Goal: Task Accomplishment & Management: Complete application form

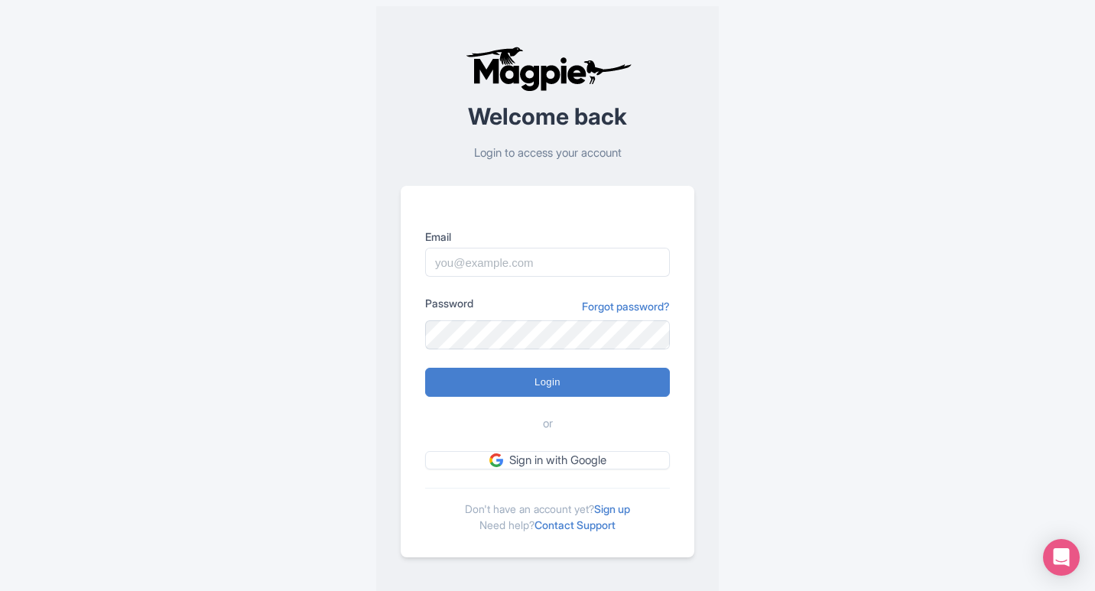
click at [606, 512] on link "Sign up" at bounding box center [612, 508] width 36 height 13
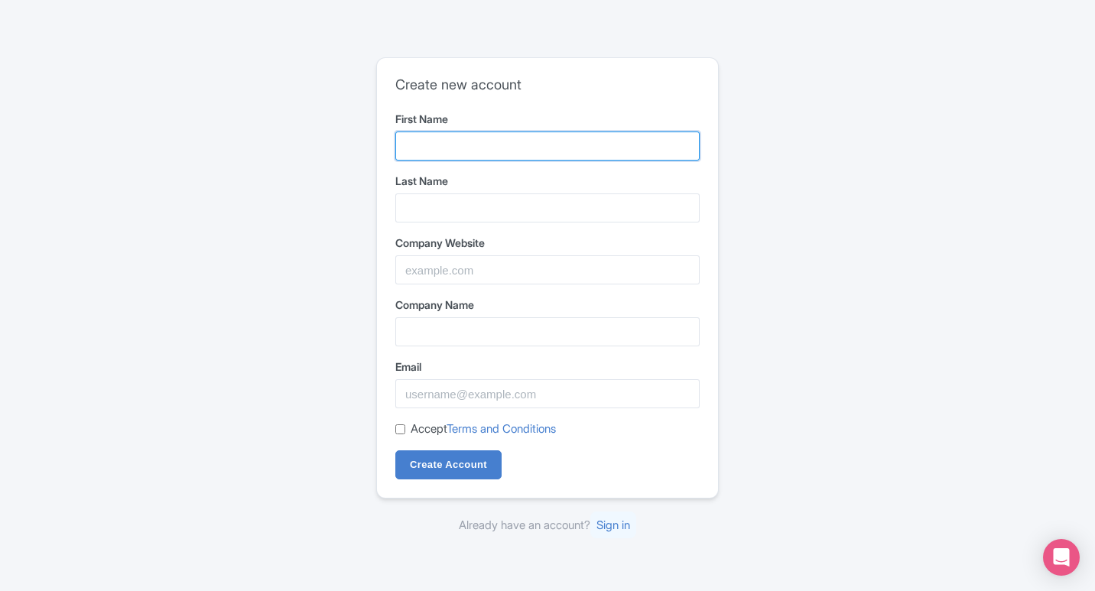
click at [463, 144] on input "First Name" at bounding box center [547, 146] width 304 height 29
type input "Fair"
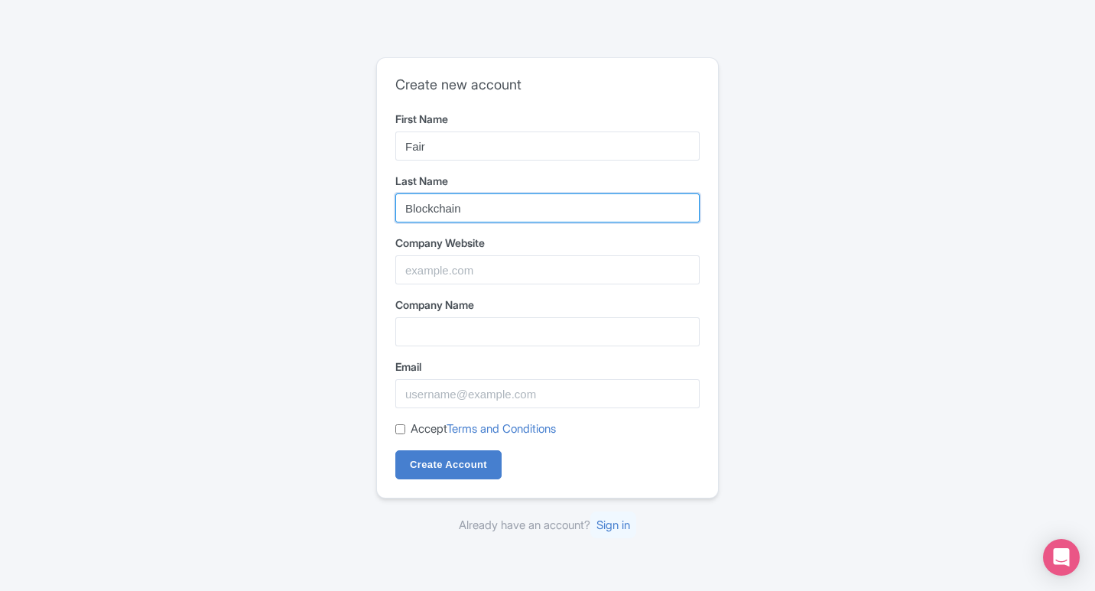
type input "Blockchain"
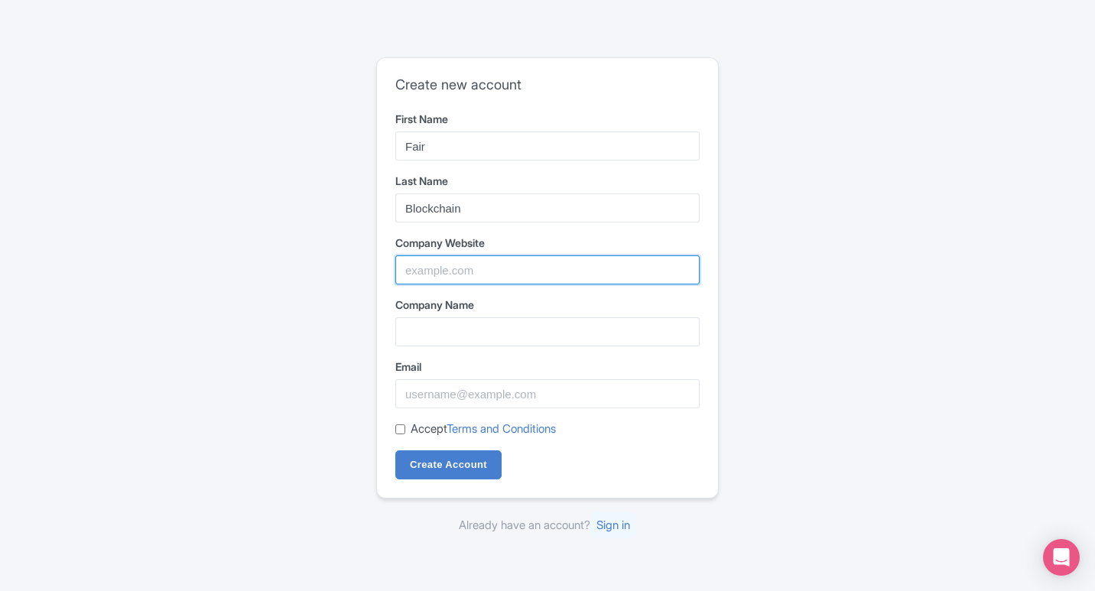
paste input "[URL]"
type input "[URL]"
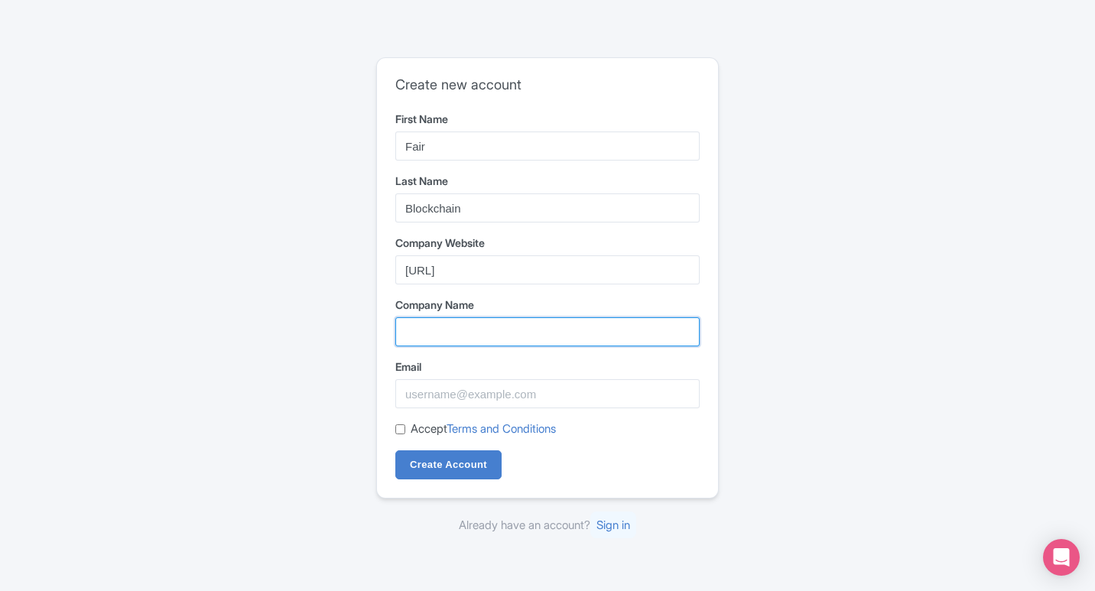
click at [473, 330] on input "Company Name" at bounding box center [547, 331] width 304 height 29
type input "G"
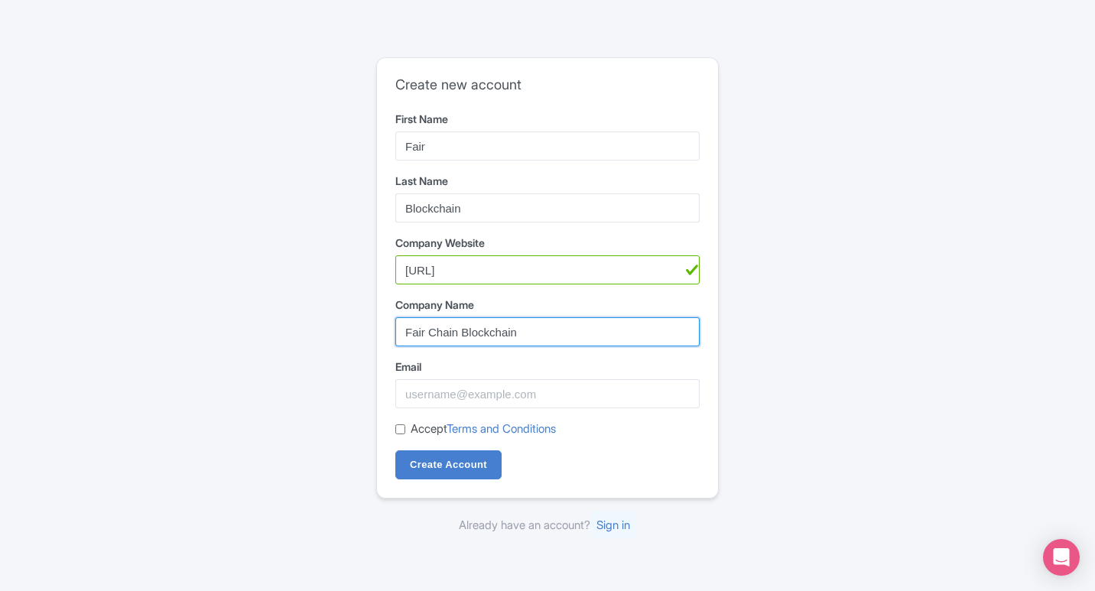
type input "Fair Chain Blockchain"
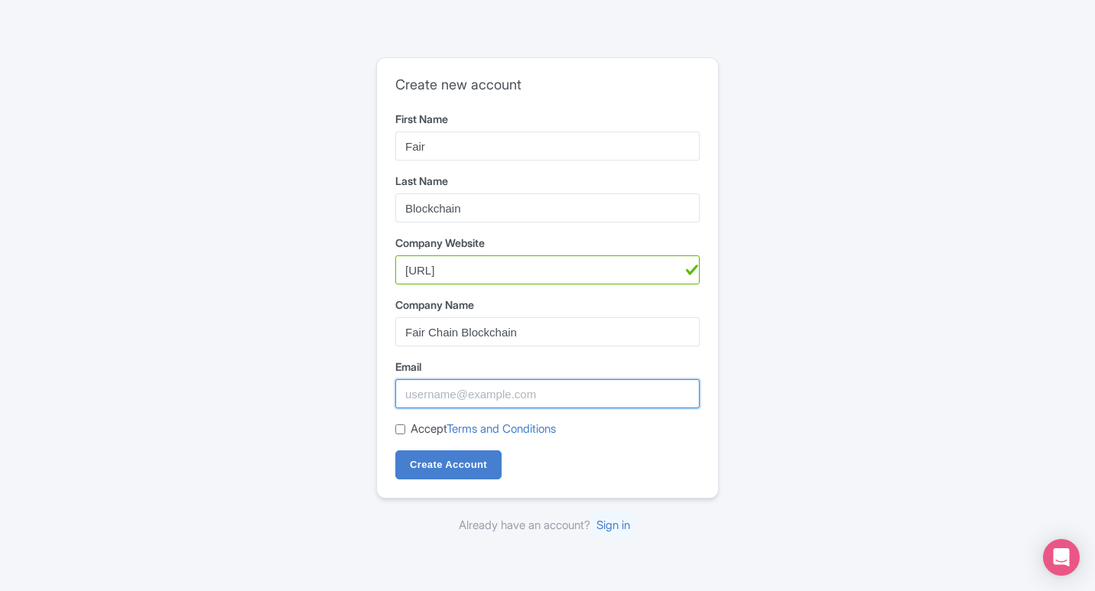
paste input "meghanlsynder67yg@gmail.com"
type input "meghanlsynder67yg@gmail.com"
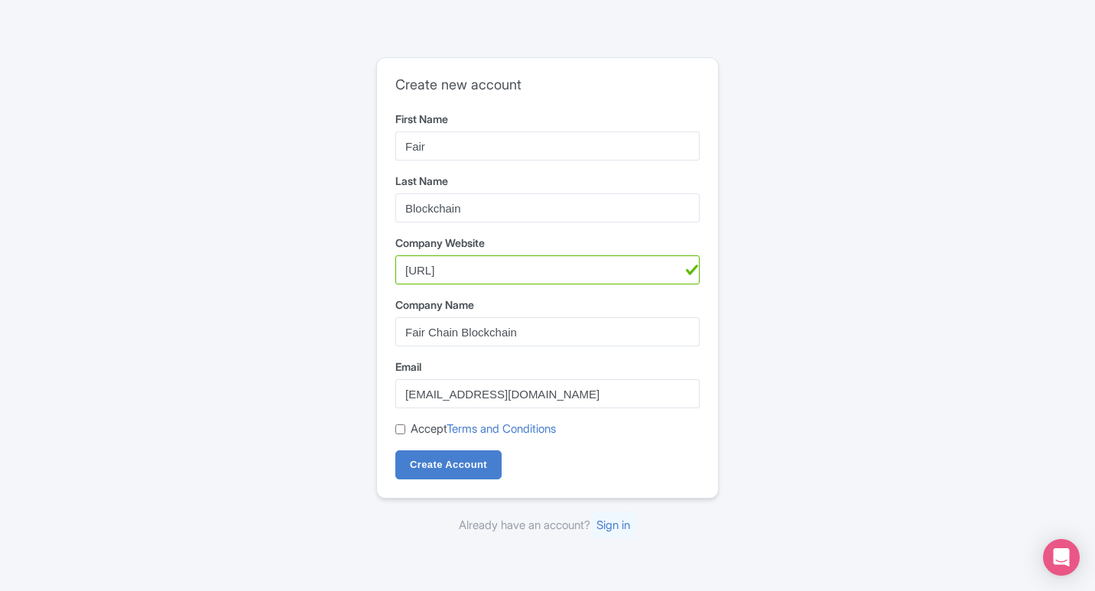
drag, startPoint x: 397, startPoint y: 426, endPoint x: 422, endPoint y: 447, distance: 33.1
click at [398, 427] on input "Accept Terms and Conditions" at bounding box center [400, 429] width 10 height 10
checkbox input "true"
click at [450, 465] on input "Create Account" at bounding box center [448, 464] width 106 height 29
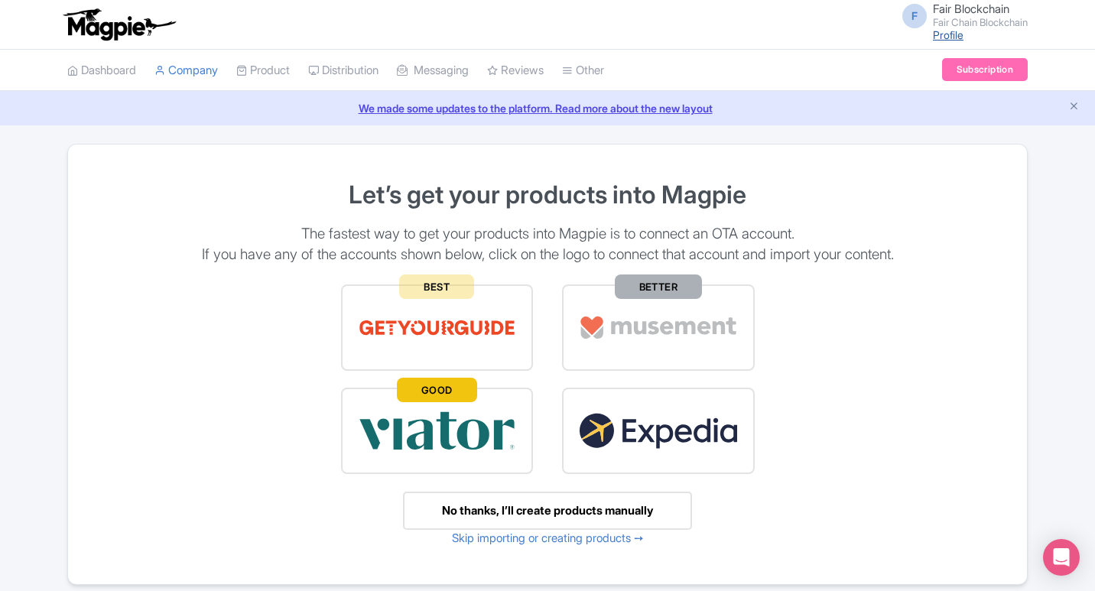
click at [937, 35] on link "Profile" at bounding box center [948, 34] width 31 height 13
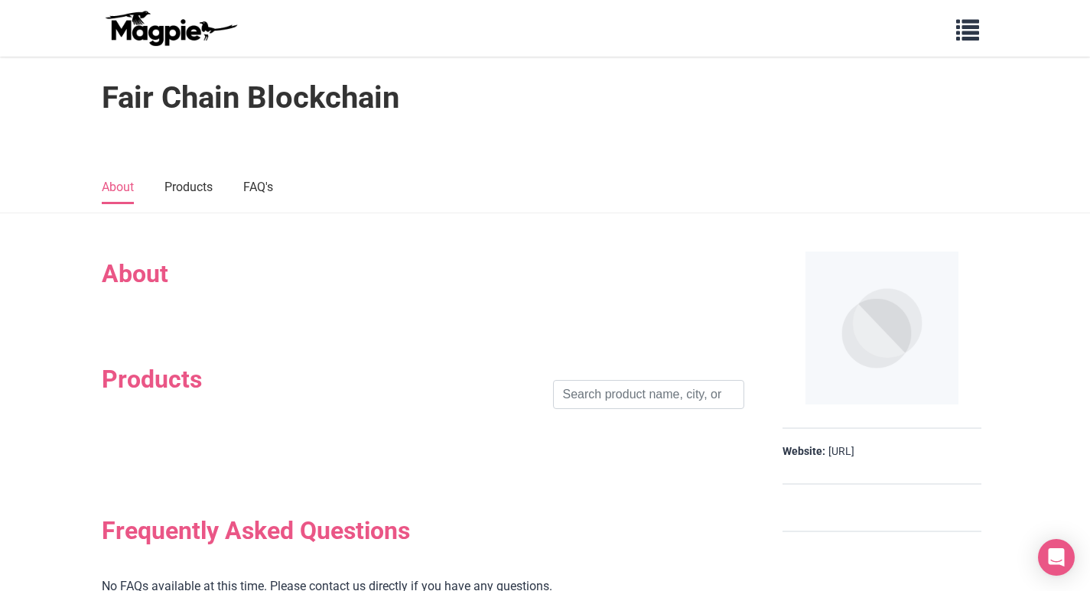
click at [178, 36] on img at bounding box center [171, 28] width 138 height 37
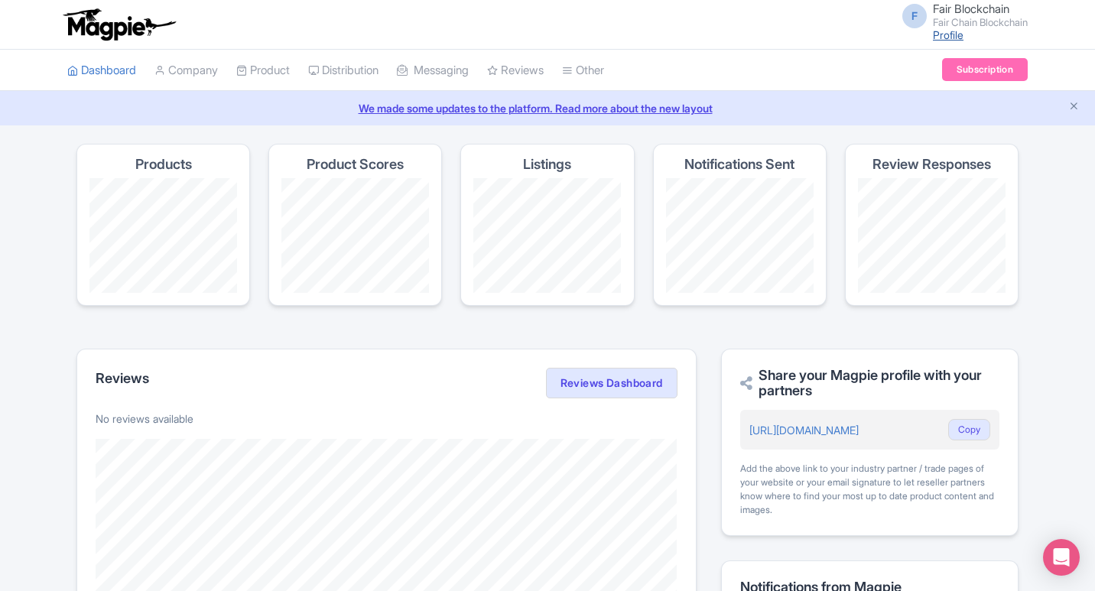
click at [948, 34] on link "Profile" at bounding box center [948, 34] width 31 height 13
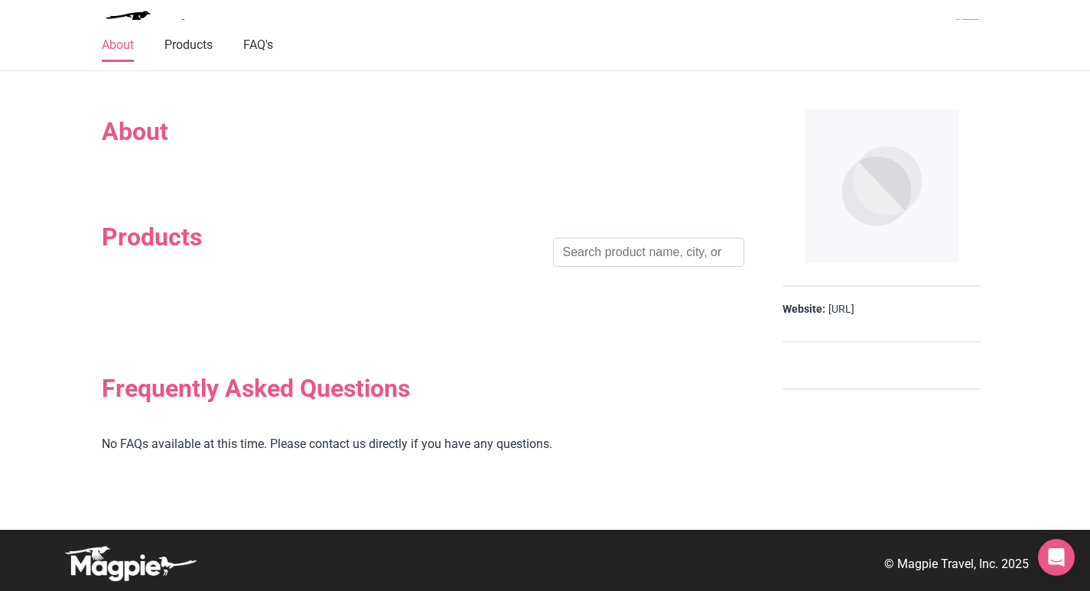
scroll to position [145, 0]
